Goal: Task Accomplishment & Management: Complete application form

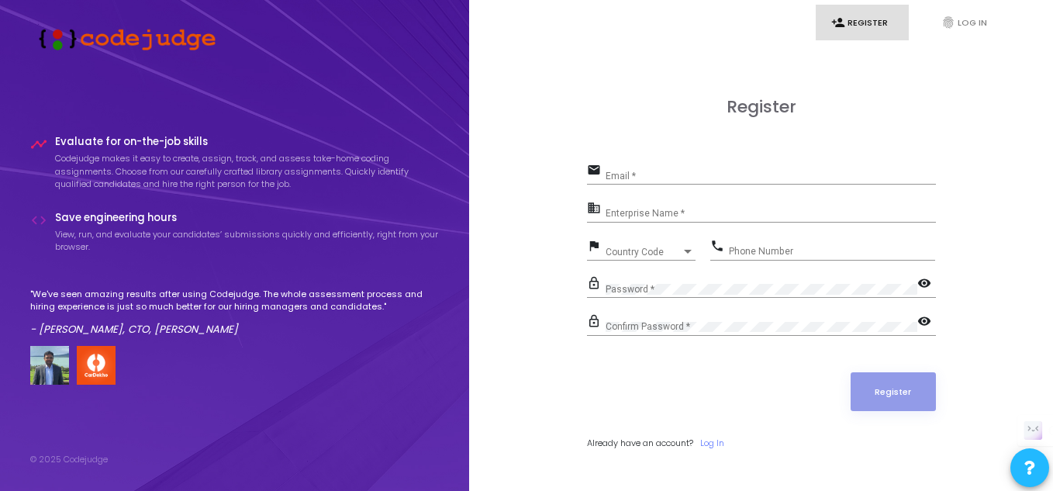
click at [666, 171] on input "Email *" at bounding box center [771, 176] width 330 height 11
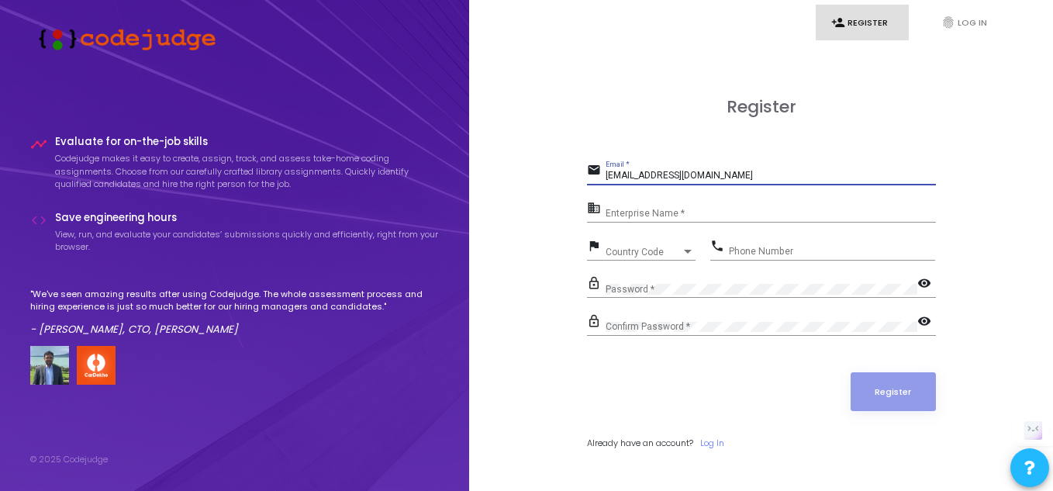
type input "[EMAIL_ADDRESS][DOMAIN_NAME]"
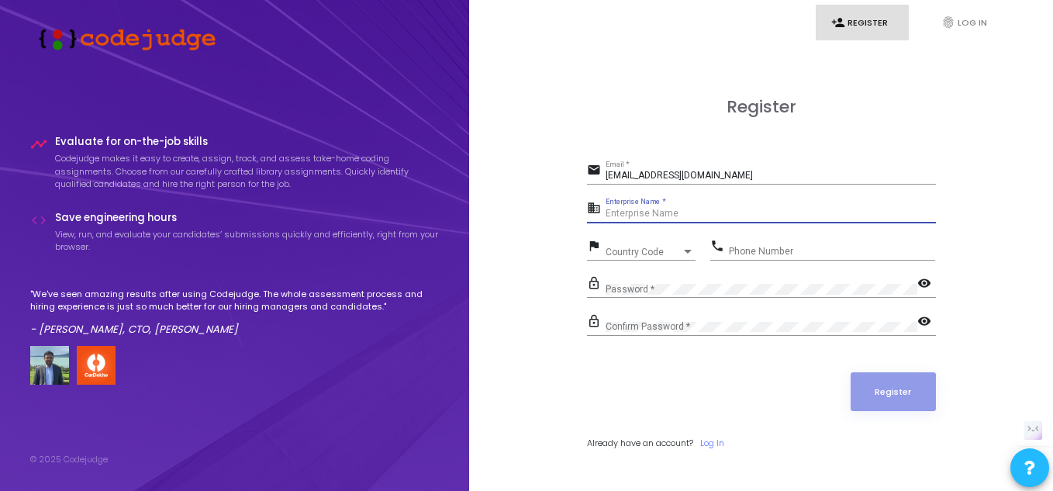
click at [665, 214] on input "Enterprise Name *" at bounding box center [771, 214] width 330 height 11
type input "P"
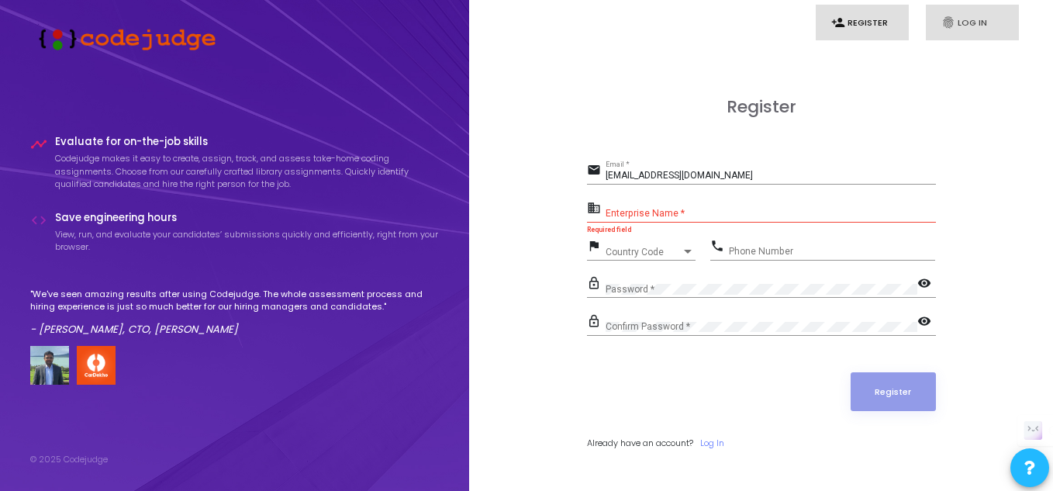
click at [951, 29] on link "fingerprint Log In" at bounding box center [972, 23] width 93 height 36
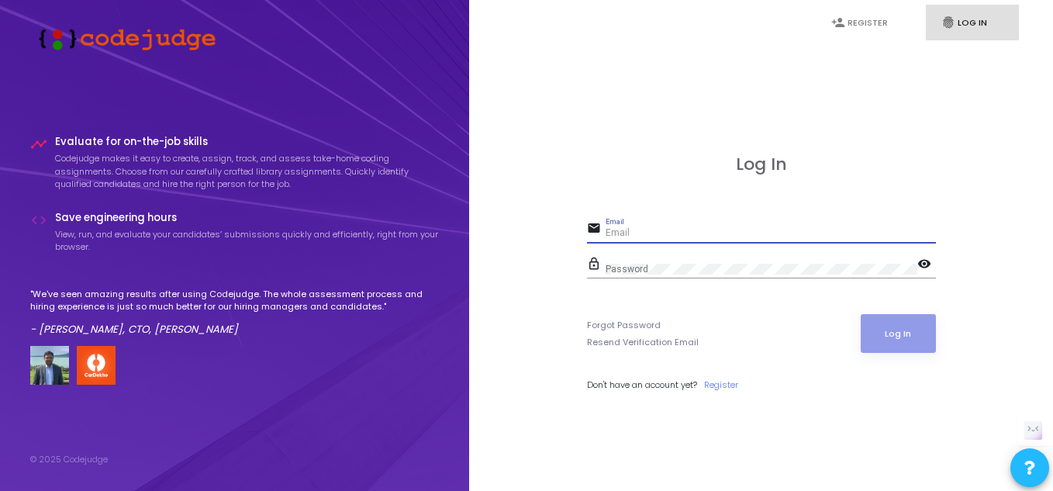
click at [696, 235] on input "Email" at bounding box center [771, 233] width 330 height 11
type input "S"
type input "[EMAIL_ADDRESS]com"
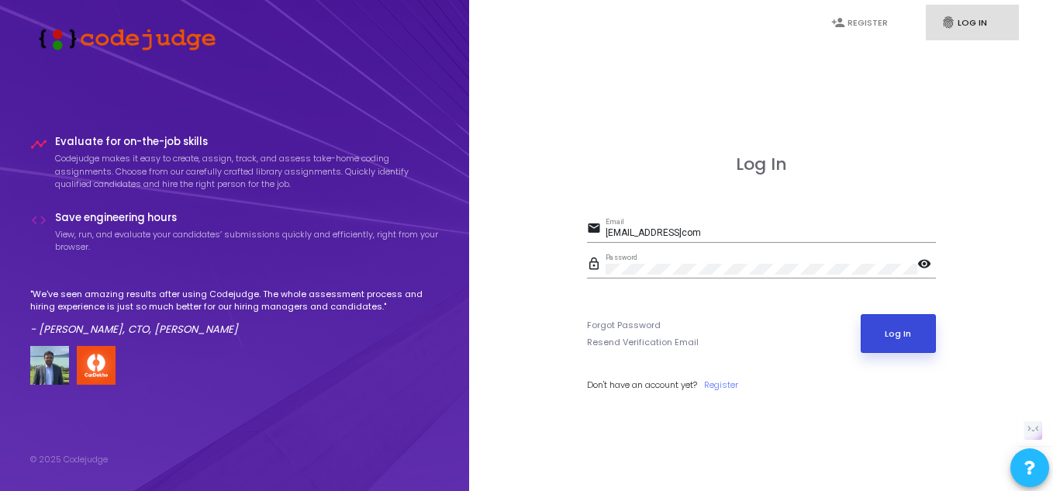
click at [903, 343] on button "Log In" at bounding box center [898, 333] width 75 height 39
click at [717, 388] on link "Register" at bounding box center [721, 384] width 34 height 13
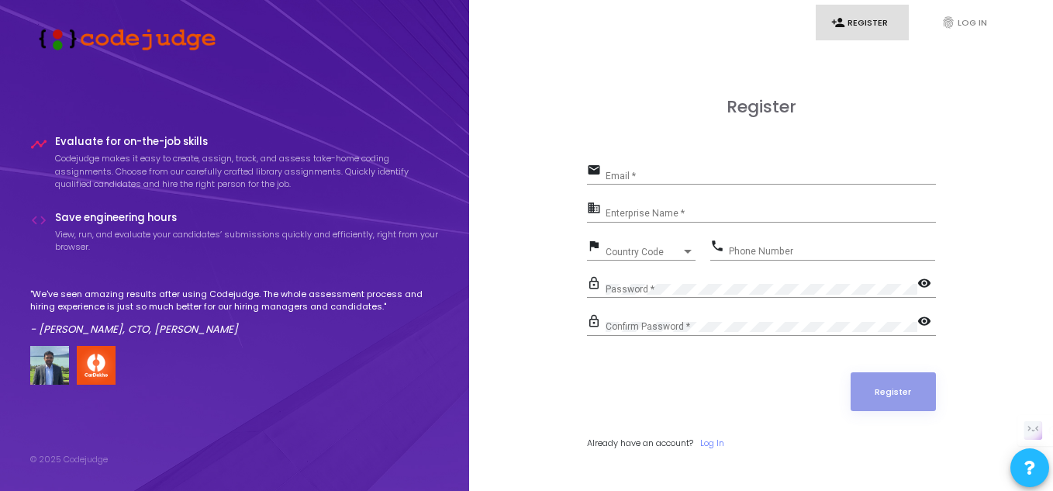
click at [687, 167] on div "Email *" at bounding box center [771, 173] width 330 height 24
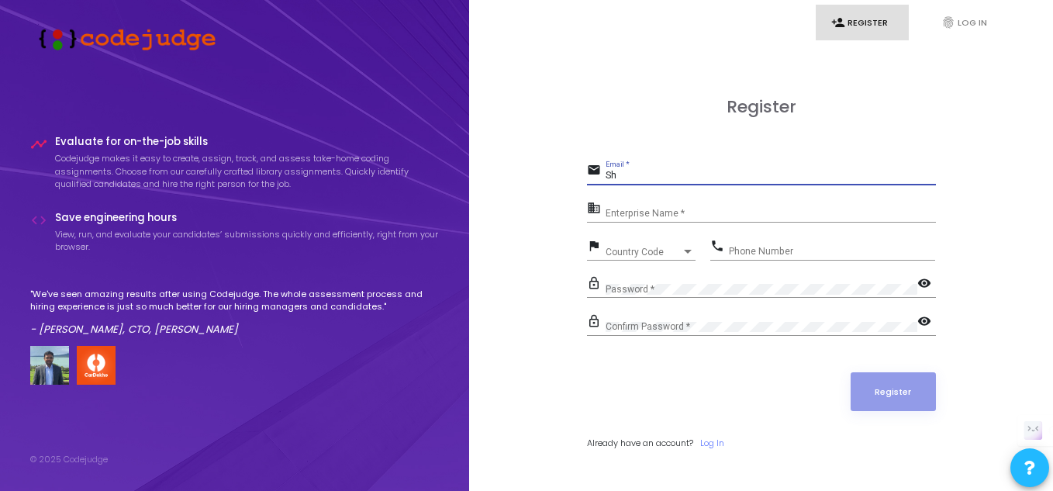
type input "S"
type input "[EMAIL_ADDRESS][DOMAIN_NAME]"
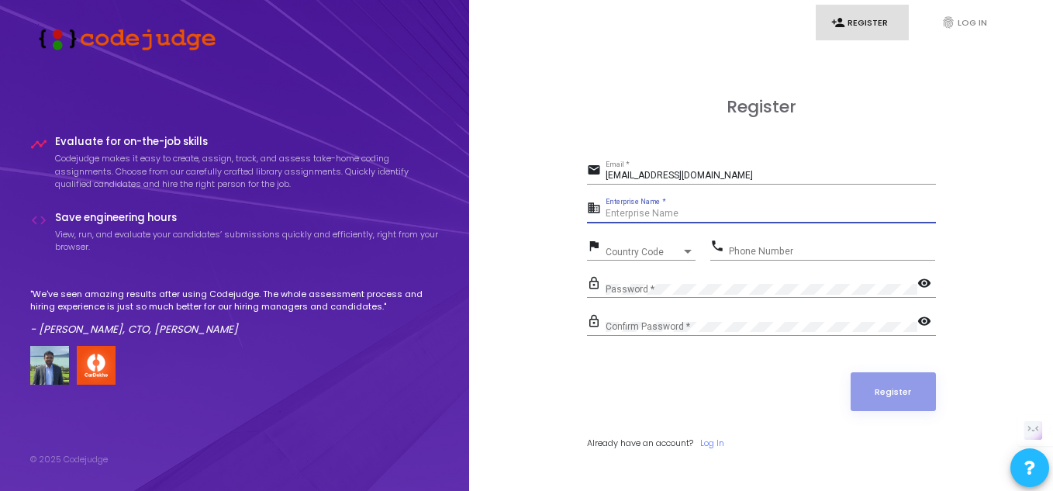
click at [669, 215] on input "Enterprise Name *" at bounding box center [771, 214] width 330 height 11
